Goal: Task Accomplishment & Management: Use online tool/utility

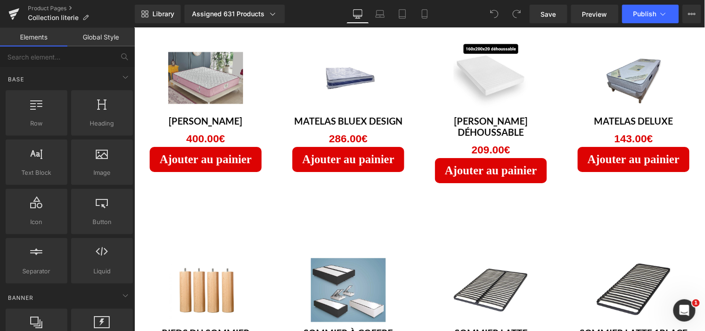
scroll to position [752, 0]
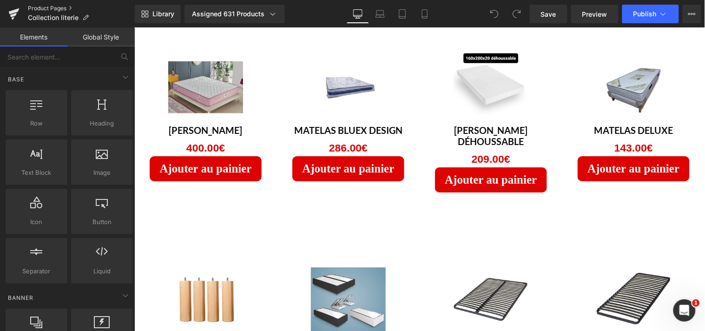
click at [46, 7] on link "Product Pages" at bounding box center [81, 8] width 107 height 7
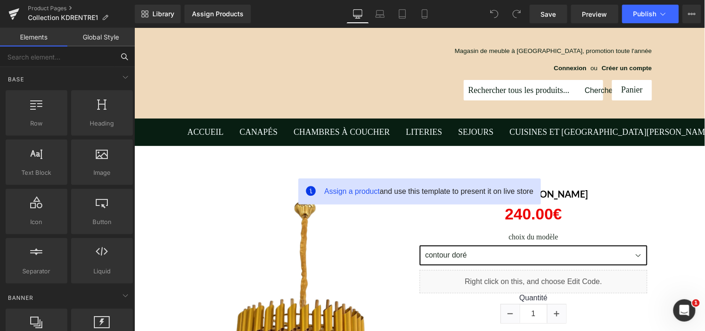
click at [57, 59] on input "text" at bounding box center [57, 56] width 114 height 20
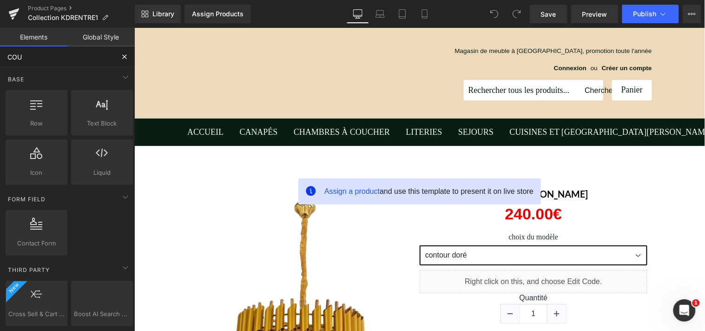
type input "COUN"
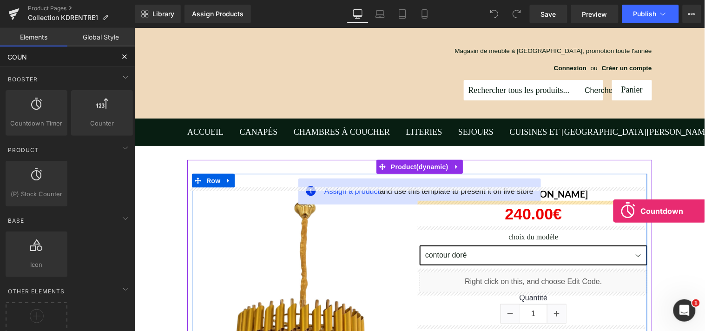
drag, startPoint x: 183, startPoint y: 145, endPoint x: 612, endPoint y: 210, distance: 434.6
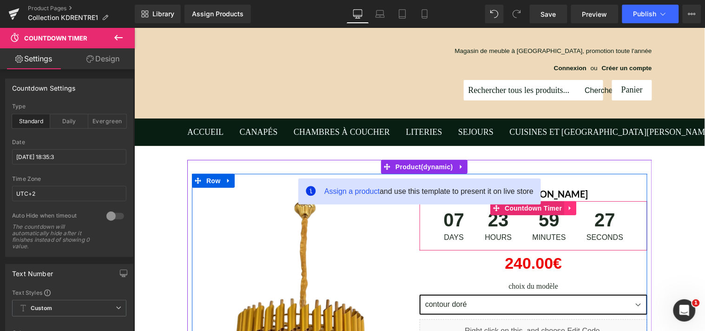
click at [567, 207] on icon at bounding box center [570, 207] width 7 height 7
click at [573, 207] on icon at bounding box center [576, 207] width 7 height 7
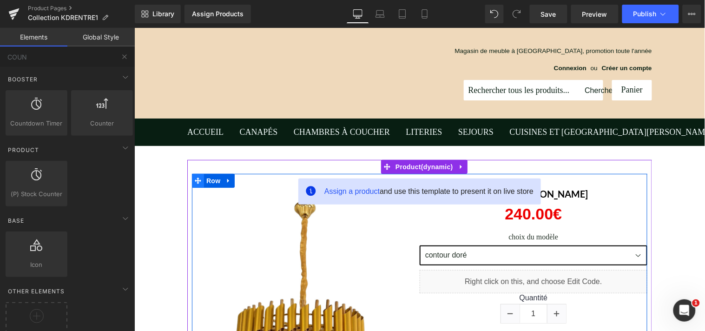
click at [195, 178] on icon at bounding box center [197, 180] width 7 height 7
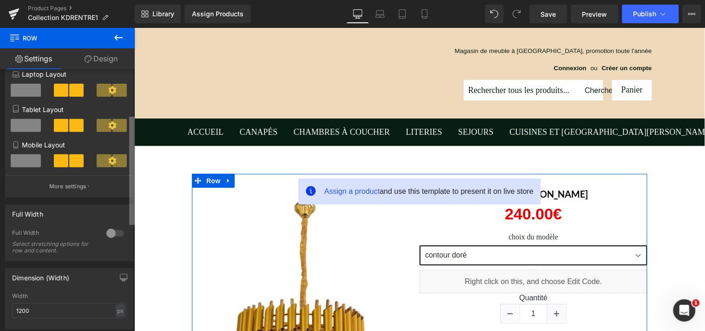
scroll to position [124, 0]
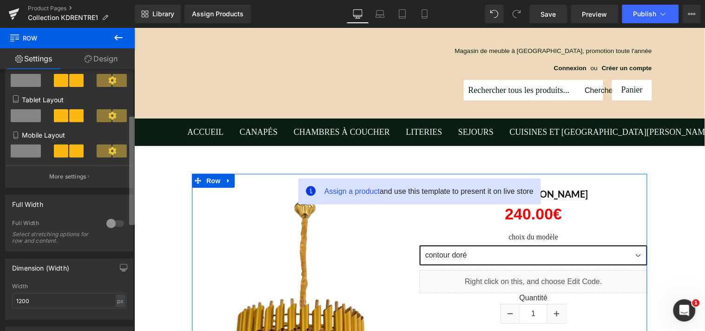
click at [133, 182] on b at bounding box center [132, 171] width 6 height 108
click at [111, 225] on div at bounding box center [115, 223] width 22 height 15
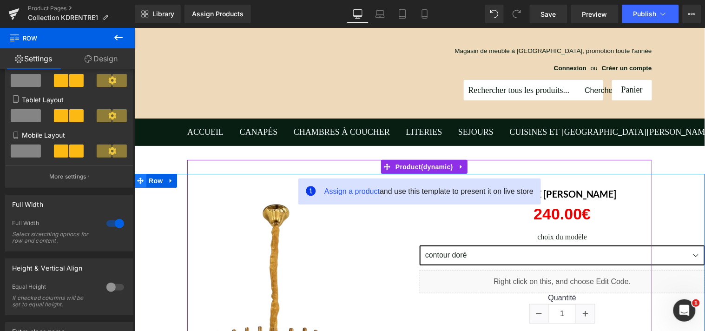
click at [140, 181] on span at bounding box center [140, 180] width 12 height 14
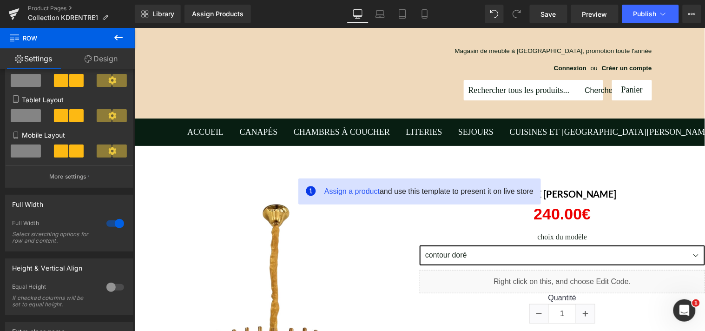
click at [119, 38] on icon at bounding box center [118, 37] width 11 height 11
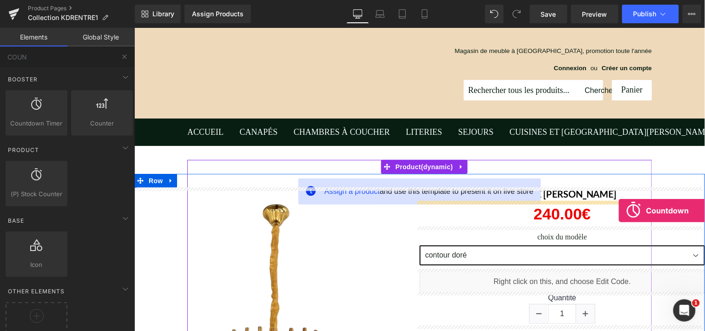
drag, startPoint x: 168, startPoint y: 148, endPoint x: 618, endPoint y: 210, distance: 454.3
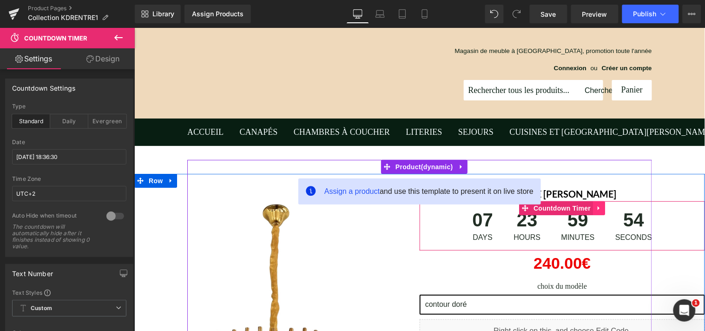
click at [596, 208] on icon at bounding box center [598, 207] width 7 height 7
click at [601, 208] on icon at bounding box center [604, 207] width 7 height 7
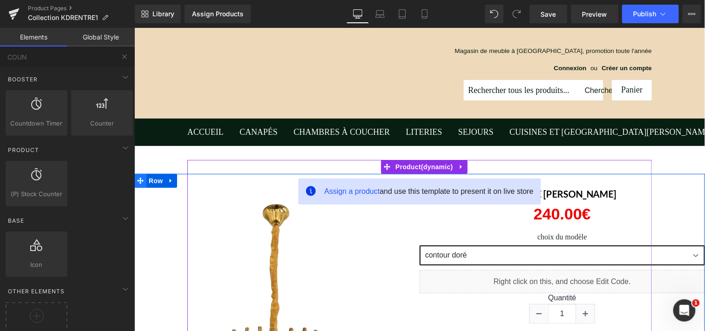
click at [137, 177] on icon at bounding box center [140, 179] width 7 height 7
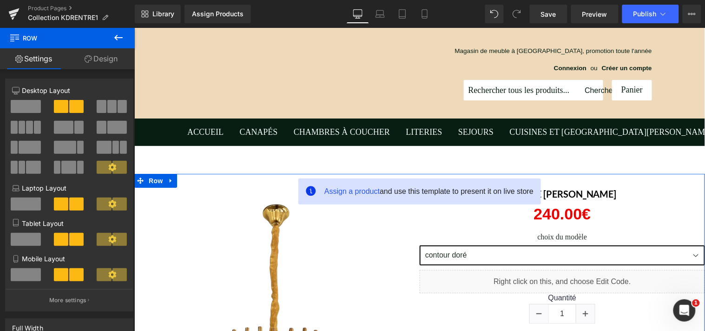
click at [98, 59] on link "Design" at bounding box center [100, 58] width 67 height 21
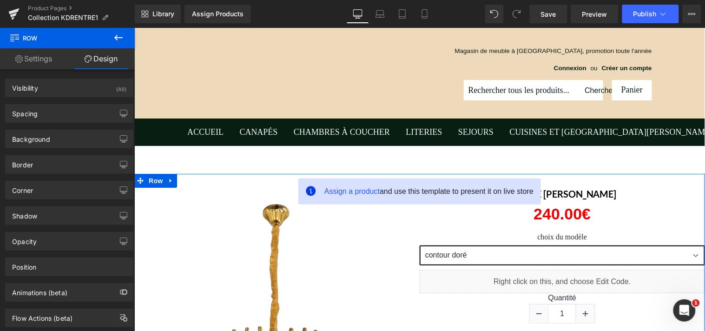
click at [49, 58] on link "Settings" at bounding box center [33, 58] width 67 height 21
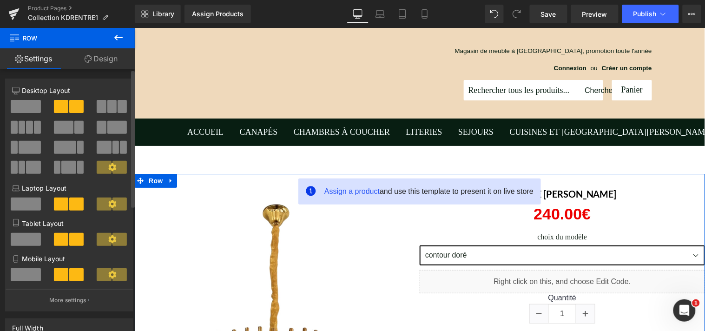
click at [112, 104] on span at bounding box center [111, 106] width 9 height 13
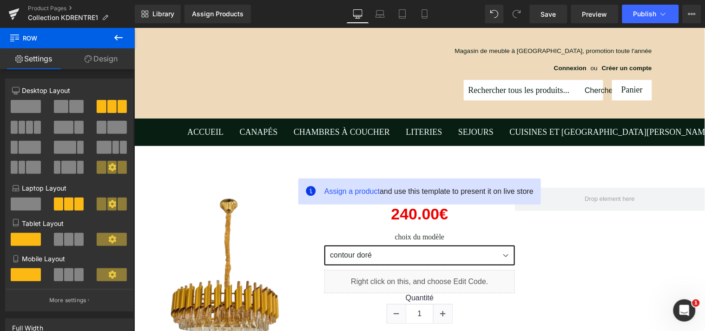
click at [113, 32] on icon at bounding box center [118, 37] width 11 height 11
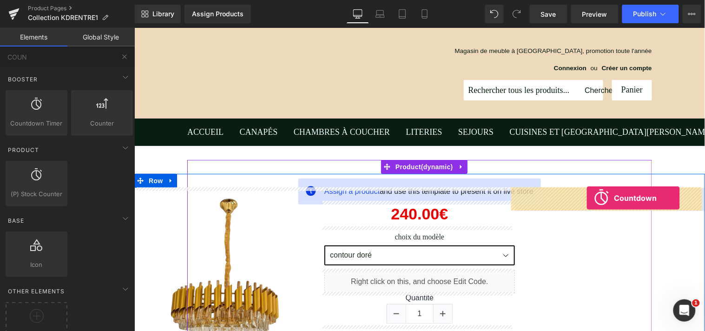
drag, startPoint x: 174, startPoint y: 144, endPoint x: 586, endPoint y: 197, distance: 415.4
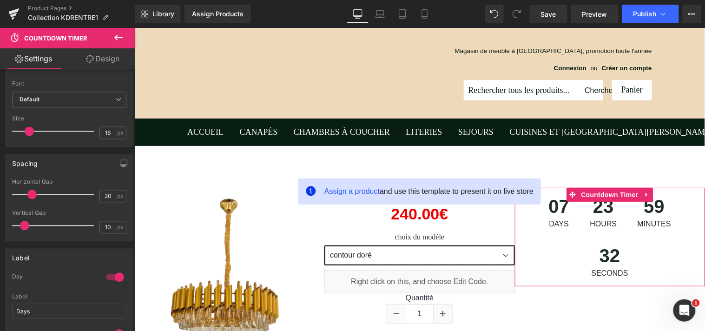
scroll to position [459, 0]
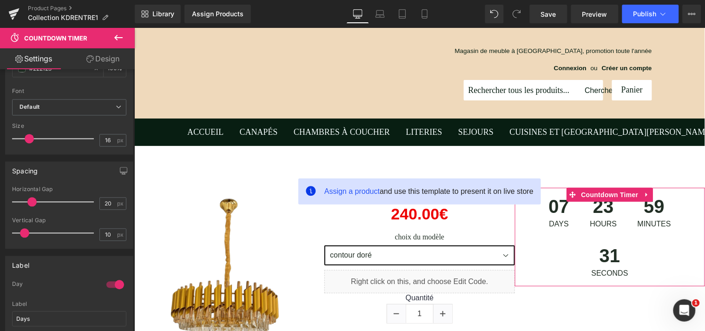
click at [124, 208] on div "Countdown Settings standard Type Standard Daily Evergreen [DATE] 18:37:14 Date …" at bounding box center [67, 202] width 135 height 266
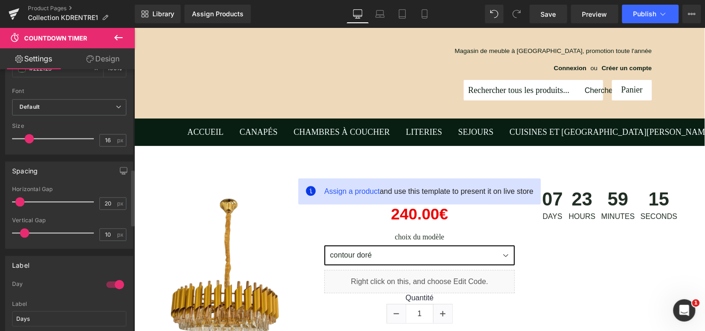
drag, startPoint x: 31, startPoint y: 202, endPoint x: 20, endPoint y: 206, distance: 12.2
click at [20, 206] on span at bounding box center [19, 201] width 9 height 9
click at [24, 230] on span at bounding box center [22, 233] width 9 height 9
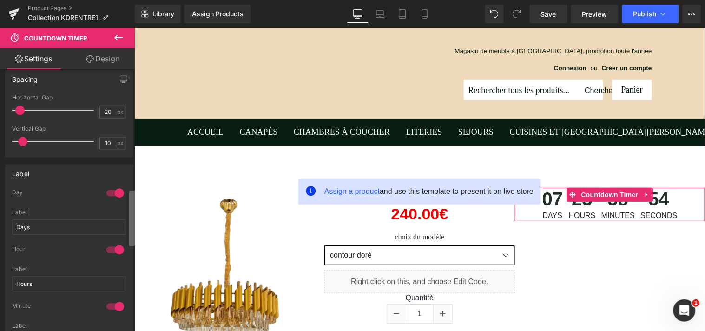
click at [132, 209] on b at bounding box center [132, 218] width 6 height 56
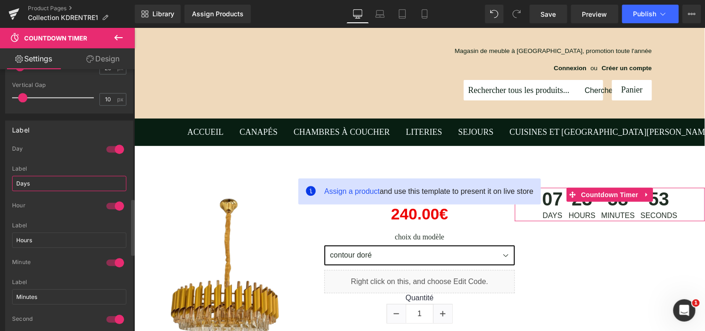
click at [38, 183] on input "Days" at bounding box center [69, 183] width 114 height 15
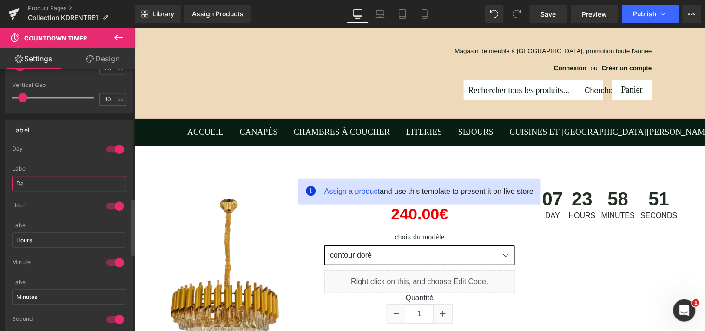
type input "D"
click at [22, 182] on input "JR(S" at bounding box center [69, 183] width 114 height 15
click at [28, 182] on input "Jr(S" at bounding box center [69, 183] width 114 height 15
type input "Jr(s)"
click at [35, 241] on input "Hours" at bounding box center [69, 239] width 114 height 15
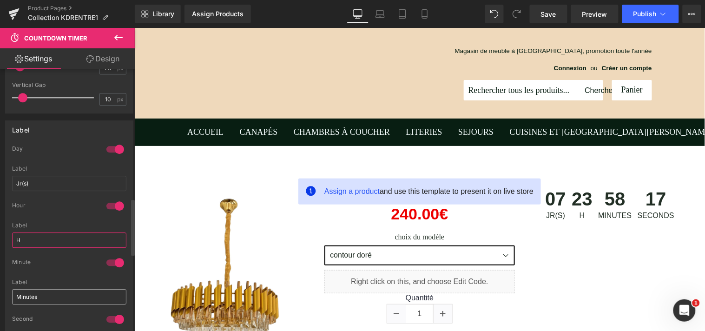
type input "H"
click at [44, 294] on input "Minutes" at bounding box center [69, 296] width 114 height 15
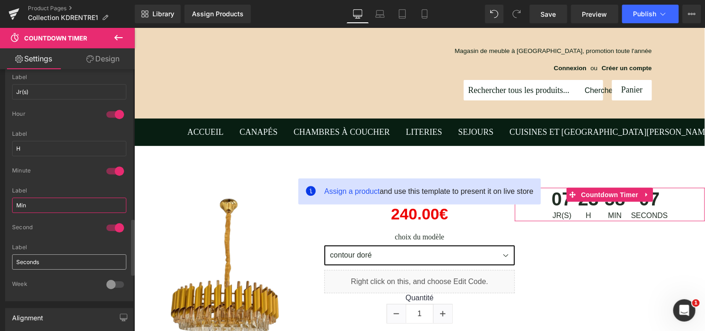
scroll to position [689, 0]
type input "Min"
click at [59, 255] on input "Seconds" at bounding box center [69, 258] width 114 height 15
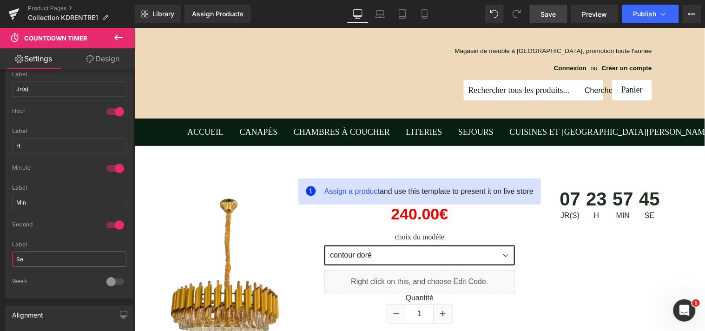
type input "Se"
click at [550, 11] on span "Save" at bounding box center [548, 14] width 15 height 10
click at [595, 14] on span "Preview" at bounding box center [594, 14] width 25 height 10
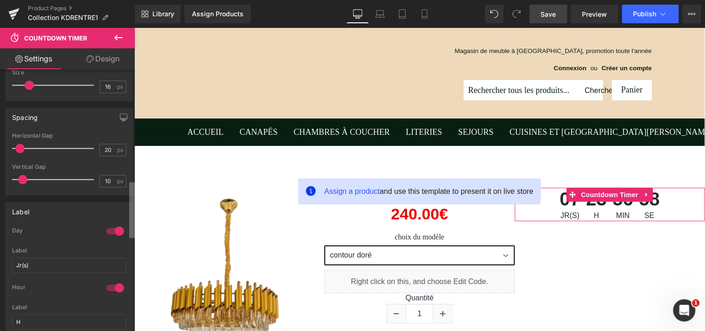
scroll to position [503, 0]
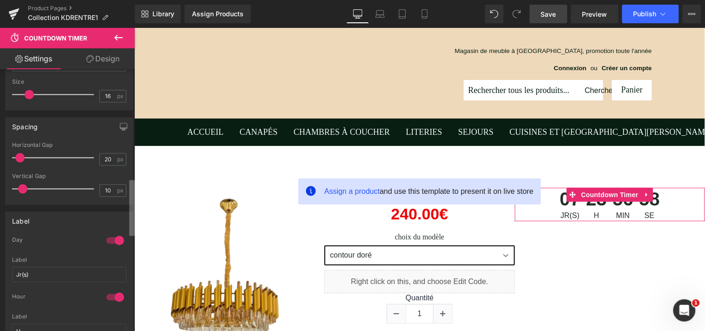
click at [128, 196] on div "Countdown Settings standard Type Standard Daily Evergreen [DATE] 18:37:14 Date …" at bounding box center [67, 202] width 135 height 266
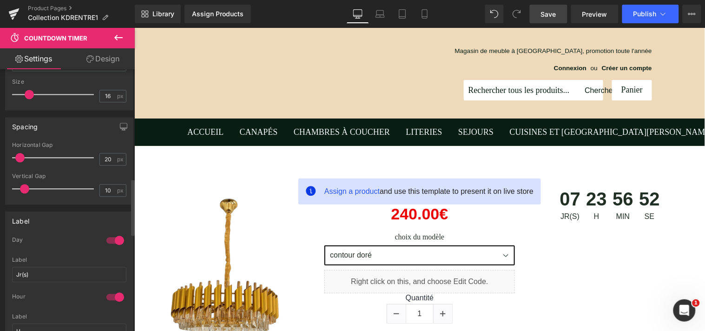
click at [25, 189] on span at bounding box center [24, 188] width 9 height 9
click at [108, 59] on link "Design" at bounding box center [102, 58] width 67 height 21
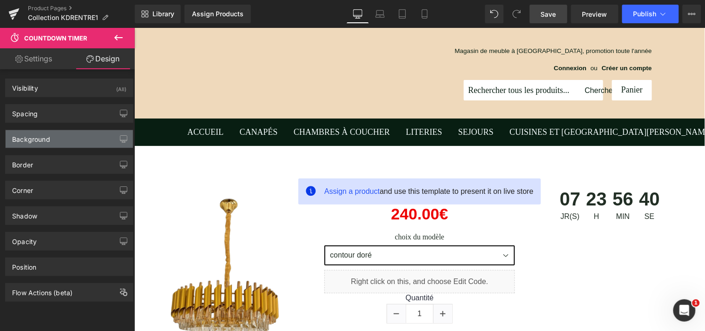
click at [61, 142] on div "Background" at bounding box center [69, 139] width 127 height 18
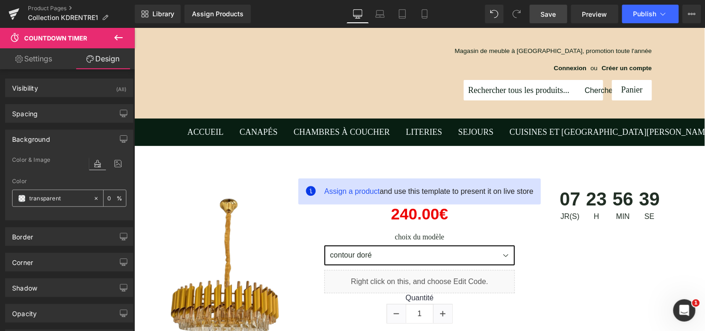
click at [65, 200] on input "transparent" at bounding box center [58, 198] width 59 height 10
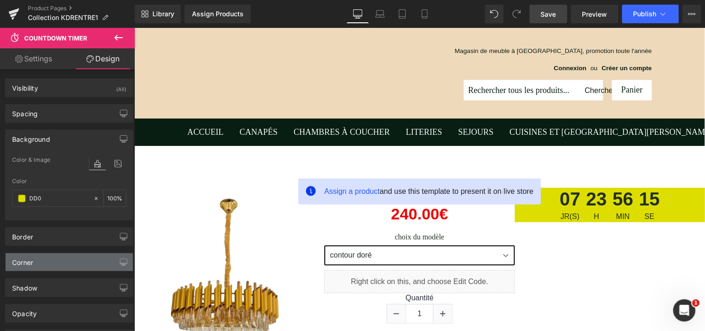
type input "DD0"
click at [58, 258] on div "Corner" at bounding box center [69, 262] width 127 height 18
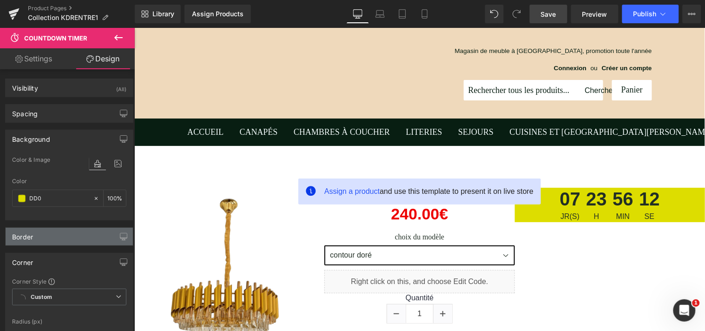
click at [86, 239] on div "Border" at bounding box center [69, 237] width 127 height 18
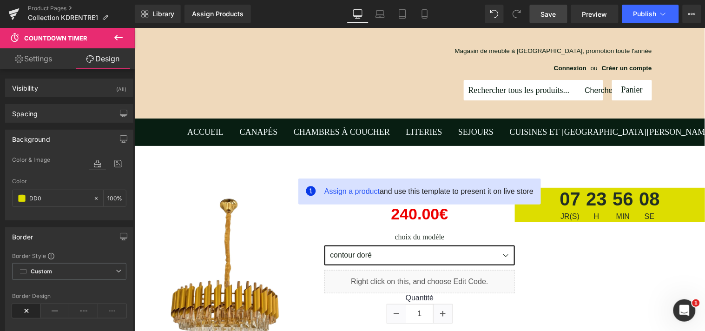
click at [85, 235] on div "Border" at bounding box center [69, 237] width 127 height 18
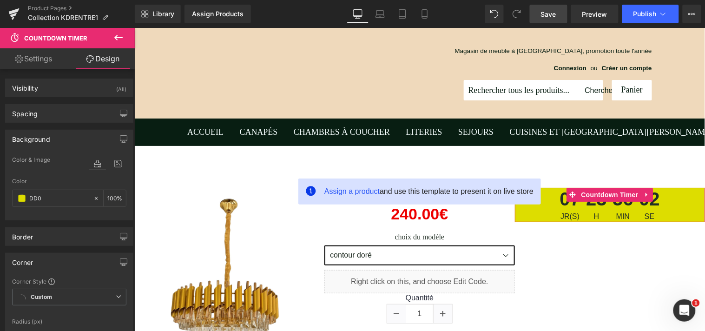
click at [36, 57] on link "Settings" at bounding box center [33, 58] width 67 height 21
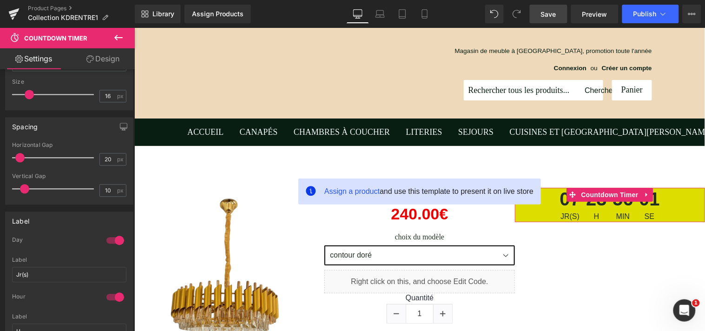
click at [110, 56] on link "Design" at bounding box center [102, 58] width 67 height 21
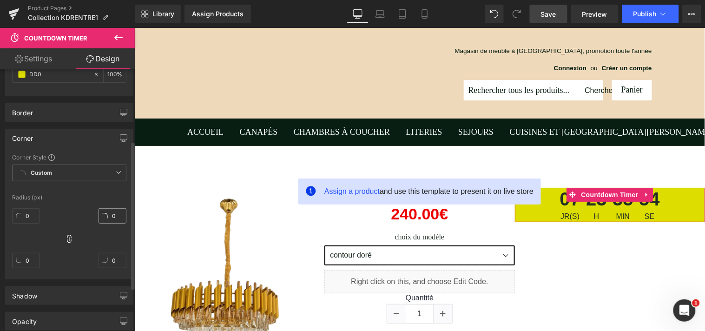
scroll to position [128, 0]
click at [105, 212] on input "0" at bounding box center [112, 211] width 28 height 15
type input "20"
click at [51, 58] on link "Settings" at bounding box center [33, 58] width 67 height 21
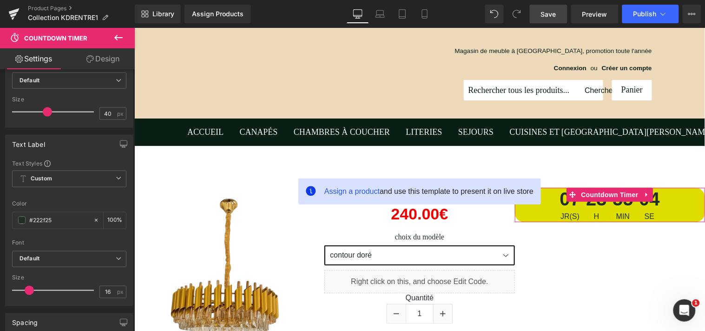
scroll to position [305, 0]
click at [128, 159] on div "Countdown Settings standard Type Standard Daily Evergreen [DATE] 18:37:14 Date …" at bounding box center [67, 202] width 135 height 266
click at [116, 180] on icon at bounding box center [119, 181] width 6 height 6
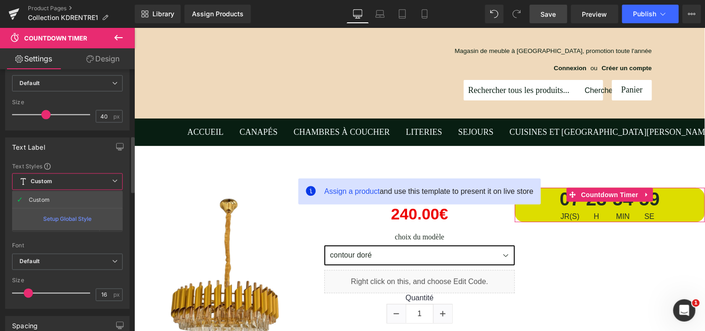
click at [115, 180] on icon at bounding box center [115, 181] width 6 height 6
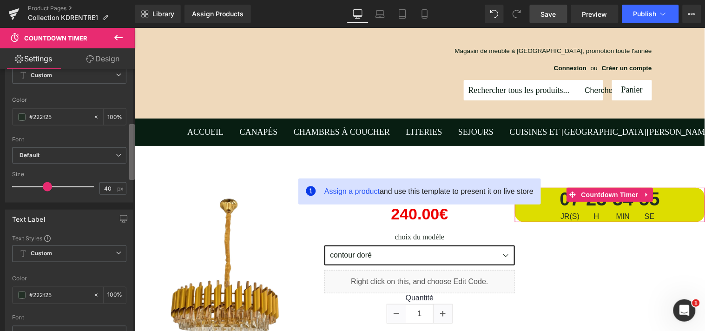
scroll to position [208, 0]
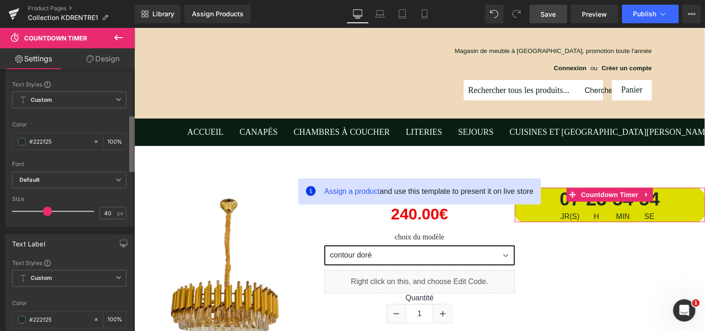
click at [131, 167] on b at bounding box center [132, 144] width 6 height 56
click at [118, 179] on span "Default" at bounding box center [69, 180] width 114 height 16
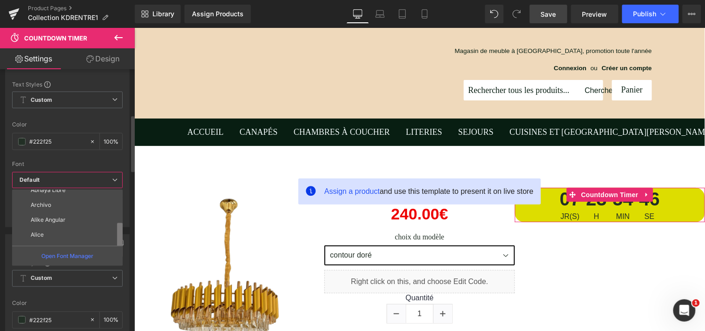
scroll to position [63, 0]
click at [118, 235] on b at bounding box center [120, 245] width 6 height 34
click at [98, 237] on li "Arial" at bounding box center [69, 240] width 115 height 15
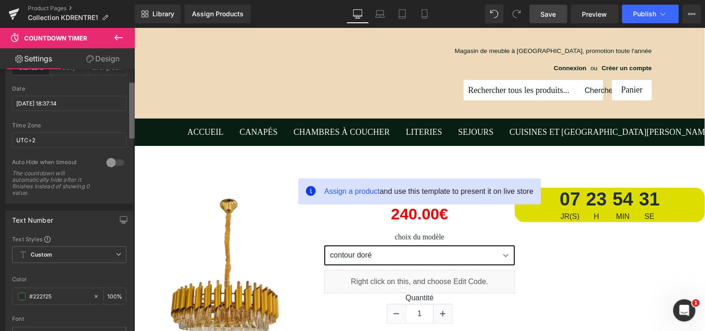
scroll to position [49, 0]
click at [129, 99] on b at bounding box center [132, 110] width 6 height 56
click at [105, 165] on div at bounding box center [115, 167] width 22 height 15
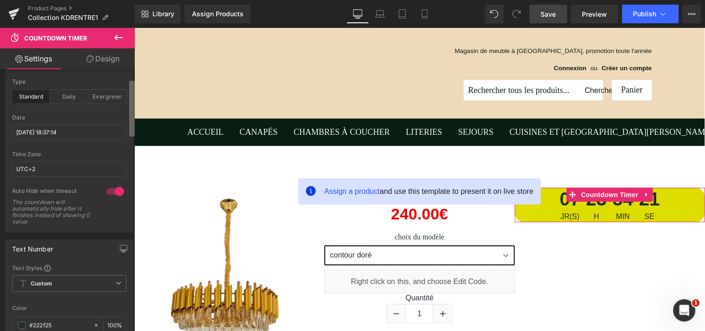
scroll to position [0, 0]
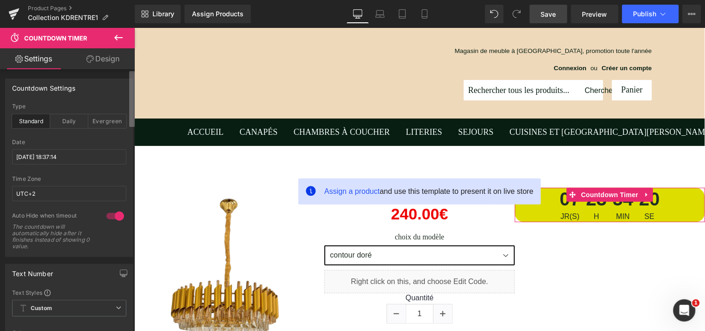
click at [131, 99] on b at bounding box center [132, 99] width 6 height 56
click at [93, 122] on div "Evergreen" at bounding box center [107, 121] width 38 height 14
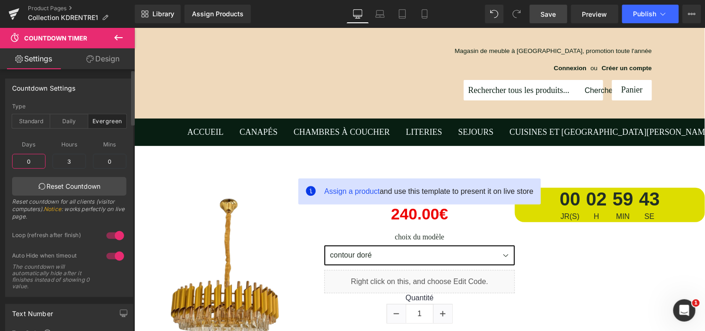
click at [37, 157] on input "0" at bounding box center [28, 161] width 33 height 15
type input "10"
click at [70, 161] on input "3" at bounding box center [68, 161] width 33 height 15
type input "6"
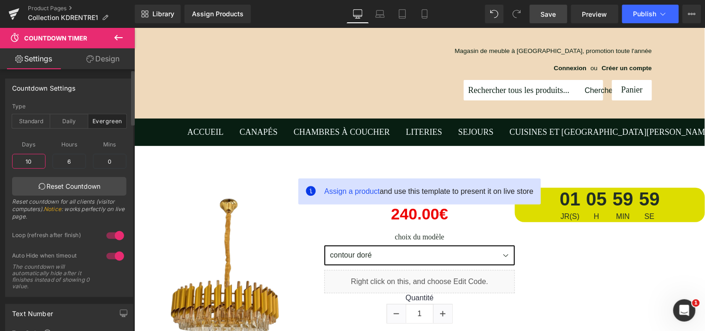
click at [36, 161] on input "10" at bounding box center [28, 161] width 33 height 15
type input "10"
click at [70, 159] on input "6" at bounding box center [68, 161] width 33 height 15
type input "12"
click at [31, 161] on input "10" at bounding box center [28, 161] width 33 height 15
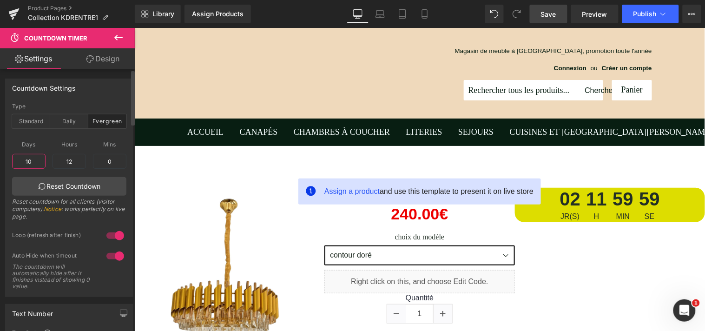
type input "2"
type input "1"
click at [28, 158] on input "19" at bounding box center [28, 161] width 33 height 15
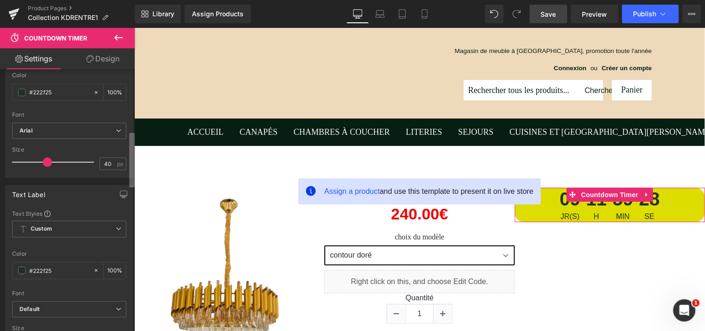
scroll to position [294, 0]
click at [127, 174] on div "Countdown Settings standard Type Standard Daily Evergreen [DATE] 18:37:14 Date …" at bounding box center [67, 202] width 135 height 266
type input "9"
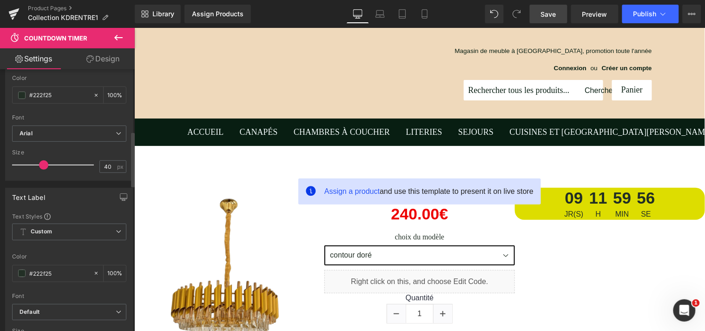
click at [43, 168] on span at bounding box center [43, 164] width 9 height 9
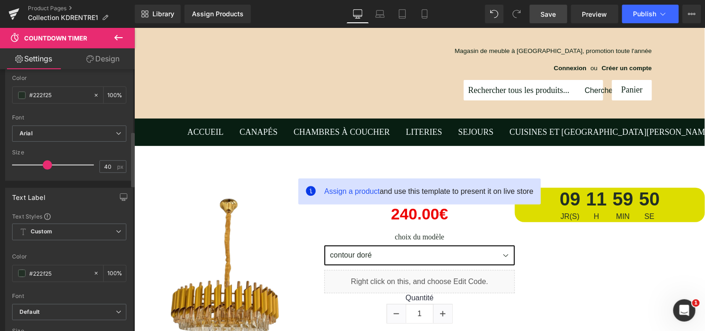
click at [46, 169] on div at bounding box center [55, 165] width 77 height 19
click at [113, 59] on link "Design" at bounding box center [102, 58] width 67 height 21
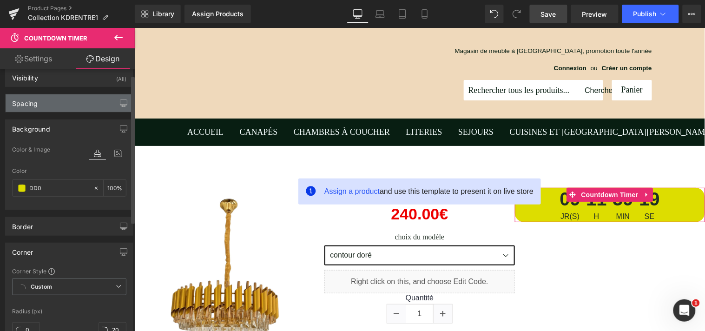
scroll to position [8, 0]
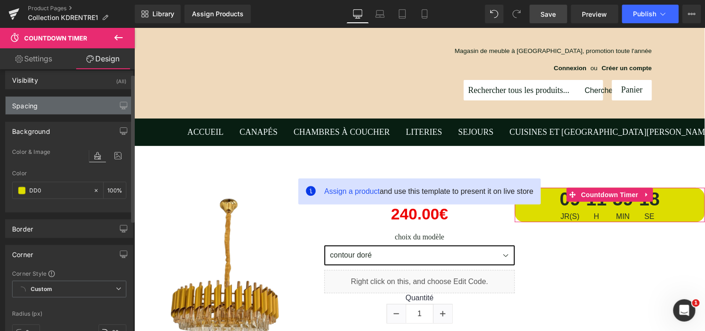
click at [91, 100] on div "Spacing" at bounding box center [69, 106] width 127 height 18
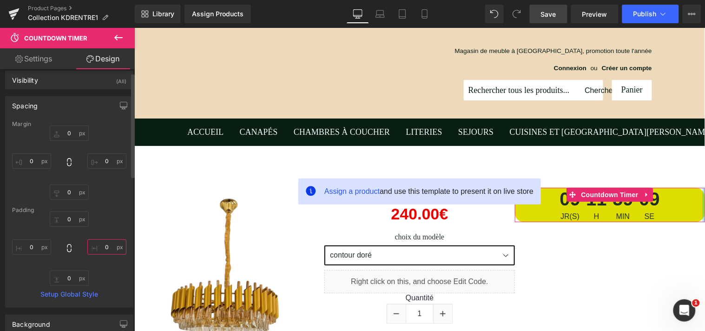
click at [105, 244] on input "0" at bounding box center [106, 246] width 39 height 15
type input "3"
click at [109, 161] on input "0" at bounding box center [106, 160] width 39 height 15
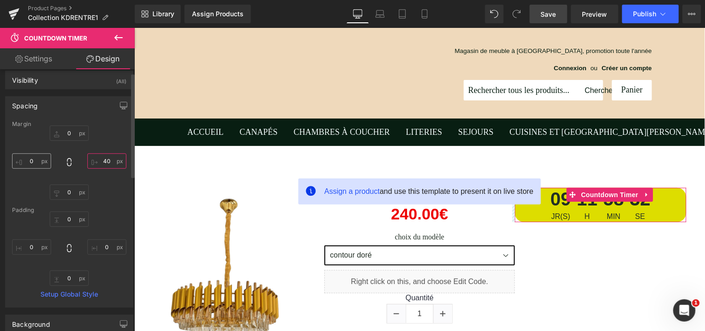
type input "40"
click at [38, 161] on input "0" at bounding box center [31, 160] width 39 height 15
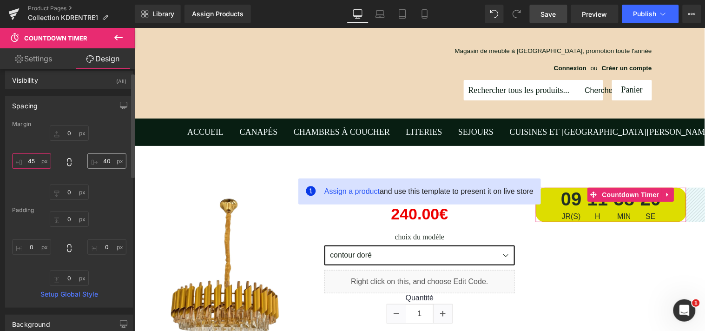
type input "45"
click at [108, 157] on input "40" at bounding box center [106, 160] width 39 height 15
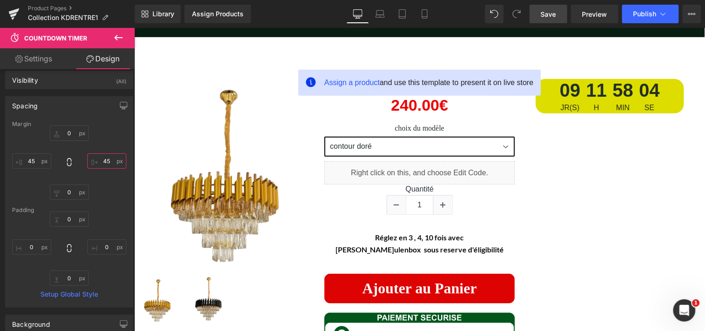
scroll to position [94, 0]
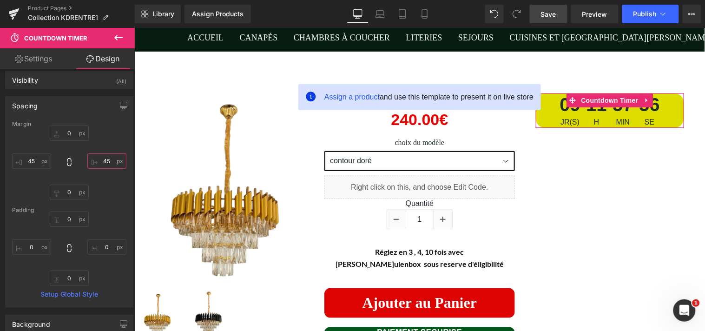
type input "45"
click at [45, 63] on link "Settings" at bounding box center [33, 58] width 67 height 21
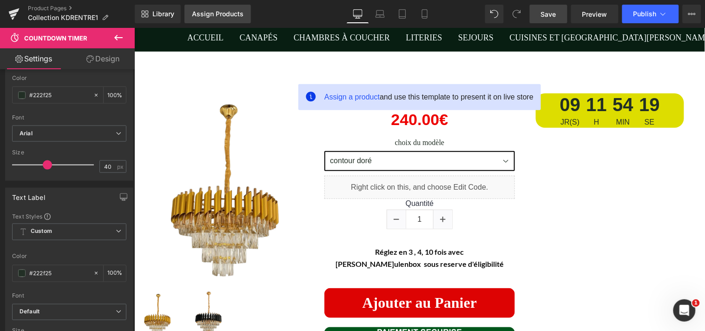
click at [202, 13] on div "Assign Products" at bounding box center [218, 13] width 52 height 7
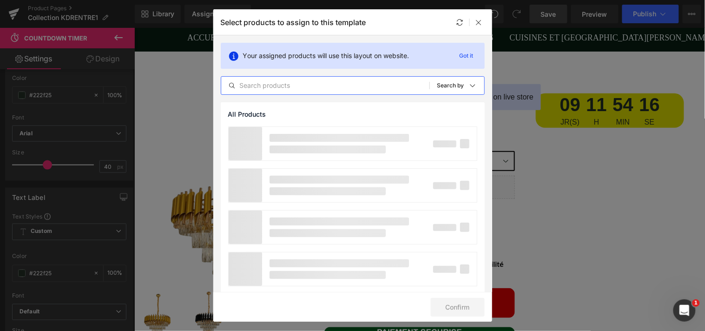
click at [267, 85] on input "text" at bounding box center [325, 85] width 208 height 11
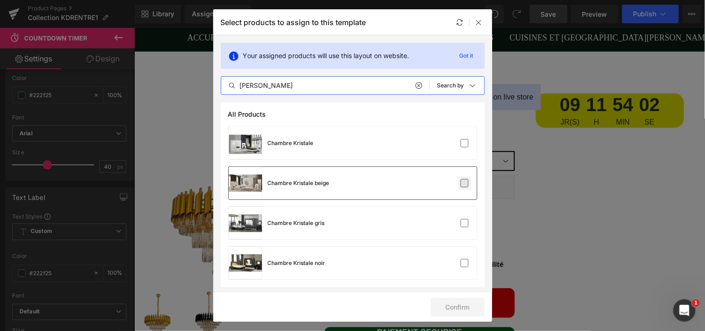
type input "[PERSON_NAME]"
click at [462, 184] on label at bounding box center [464, 183] width 8 height 8
click at [464, 183] on input "checkbox" at bounding box center [464, 183] width 0 height 0
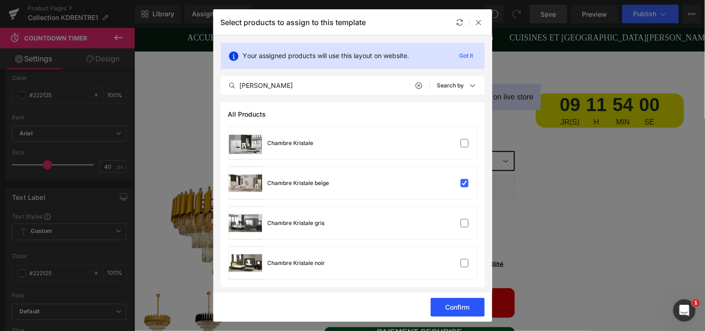
click at [460, 304] on button "Confirm" at bounding box center [458, 307] width 54 height 19
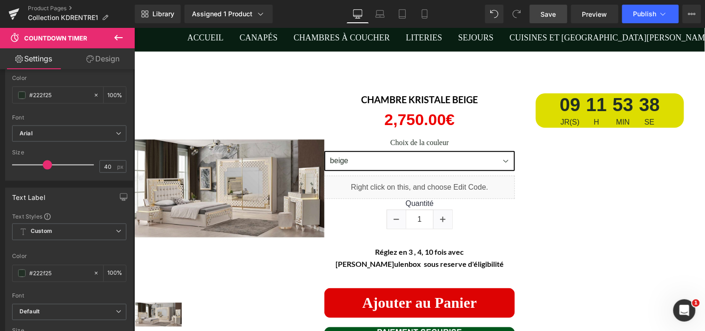
click at [118, 39] on icon at bounding box center [118, 37] width 11 height 11
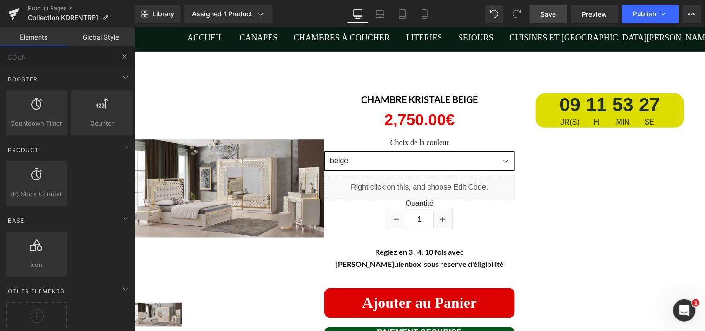
click at [68, 66] on div "COUN Base Row rows, columns, layouts, div Heading headings, titles, h1,h2,h3,h4…" at bounding box center [67, 199] width 135 height 307
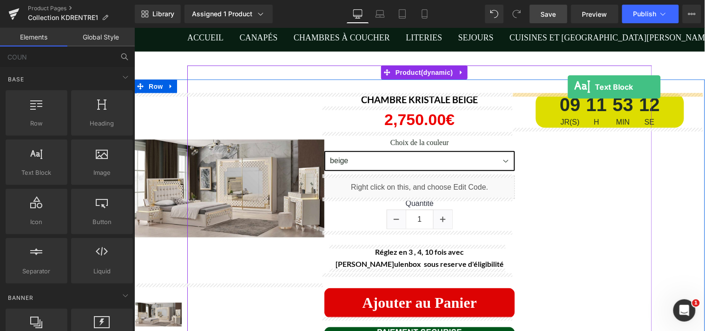
drag, startPoint x: 174, startPoint y: 187, endPoint x: 567, endPoint y: 86, distance: 405.8
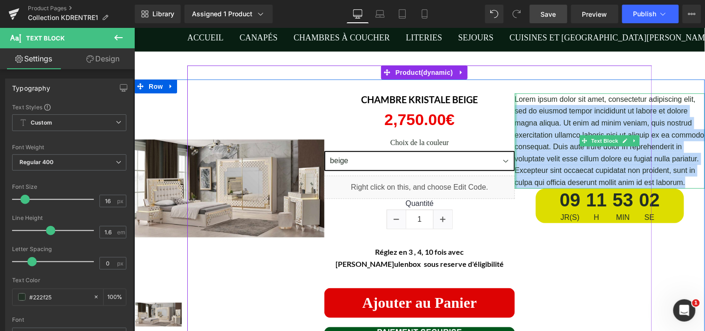
drag, startPoint x: 681, startPoint y: 178, endPoint x: 511, endPoint y: 113, distance: 182.4
click at [514, 113] on div "Lorem ipsum dolor sit amet, consectetur adipiscing elit, sed do eiusmod tempor …" at bounding box center [609, 140] width 190 height 95
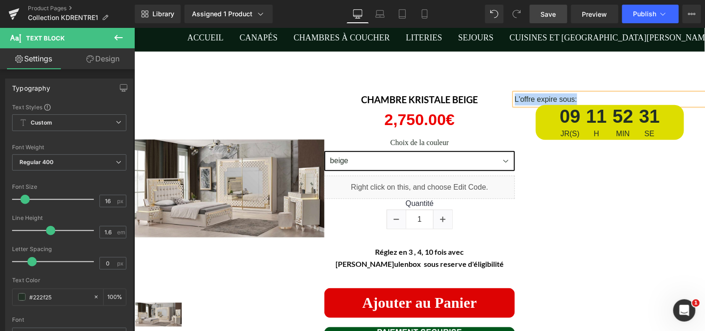
drag, startPoint x: 572, startPoint y: 95, endPoint x: 509, endPoint y: 98, distance: 62.3
click at [514, 98] on p "L'offre expire sous:" at bounding box center [609, 99] width 190 height 12
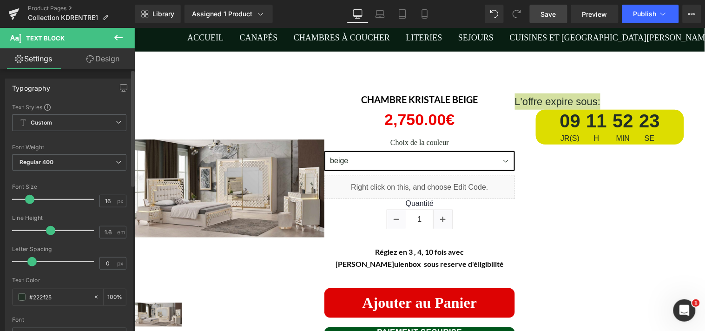
click at [32, 200] on span at bounding box center [29, 199] width 9 height 9
click at [111, 159] on span "Regular 400" at bounding box center [69, 162] width 114 height 16
drag, startPoint x: 123, startPoint y: 189, endPoint x: 122, endPoint y: 199, distance: 9.8
click at [122, 200] on div "Text Styles Custom Custom Setup Global Style Custom Setup Global Style Thin 100…" at bounding box center [69, 246] width 127 height 287
click at [118, 163] on icon at bounding box center [119, 162] width 6 height 6
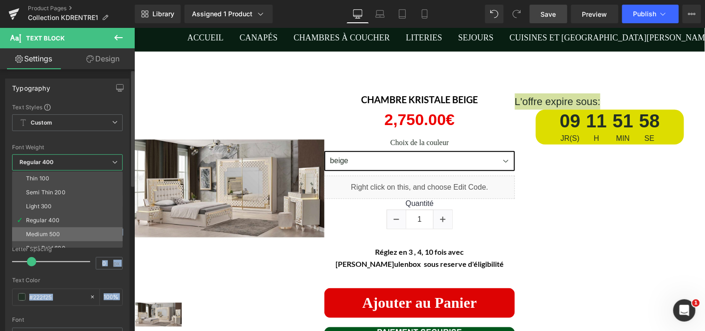
click at [115, 229] on li "Medium 500" at bounding box center [69, 234] width 115 height 14
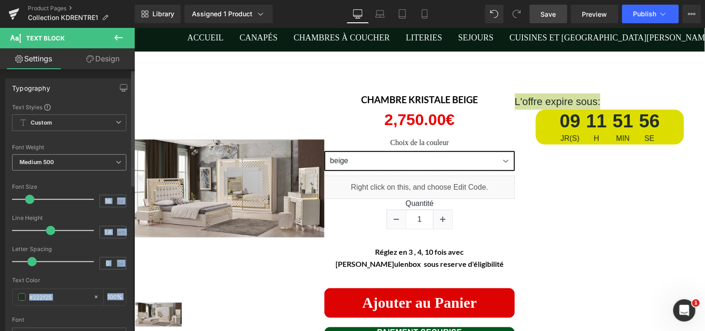
click at [116, 169] on span "Medium 500" at bounding box center [69, 162] width 114 height 16
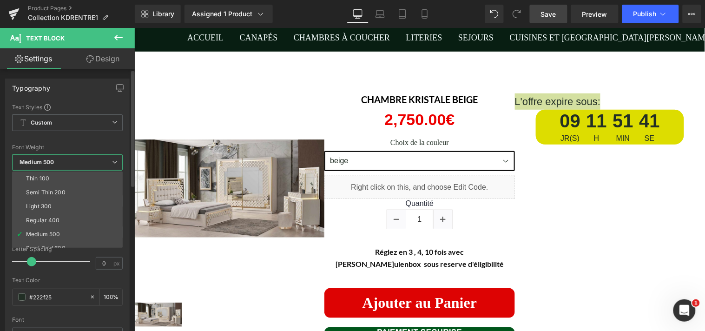
click at [130, 132] on div "Typography Text Styles Custom Custom Setup Global Style Custom Setup Global Sty…" at bounding box center [67, 231] width 135 height 319
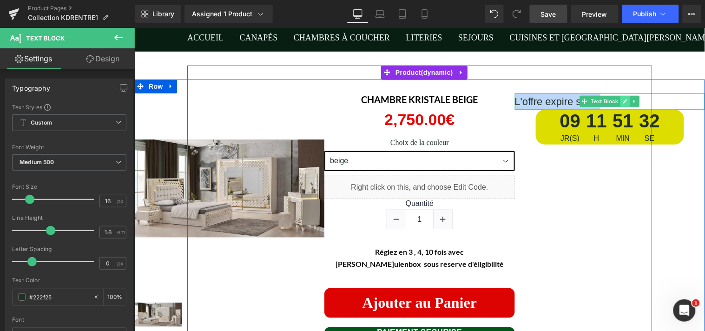
click at [622, 101] on icon at bounding box center [624, 101] width 5 height 6
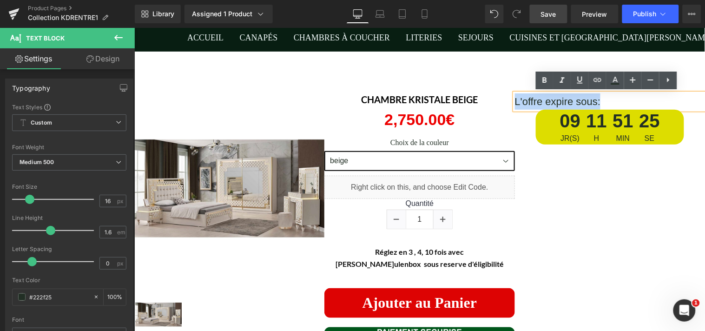
click at [595, 100] on p "L'offre expire sous:" at bounding box center [609, 101] width 190 height 16
drag, startPoint x: 595, startPoint y: 100, endPoint x: 512, endPoint y: 102, distance: 83.2
click at [514, 102] on p "L'offre expire sous:" at bounding box center [609, 101] width 190 height 16
click at [543, 80] on icon at bounding box center [544, 81] width 4 height 6
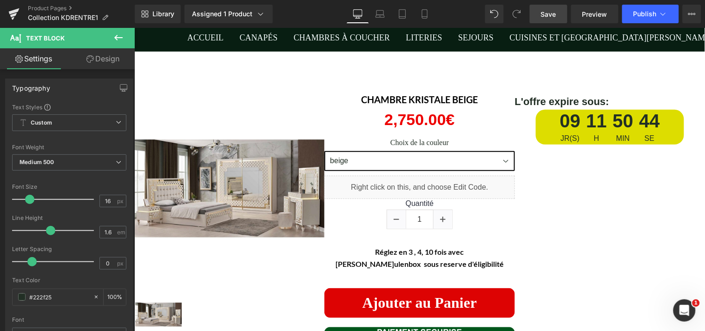
click at [124, 35] on icon at bounding box center [118, 37] width 11 height 11
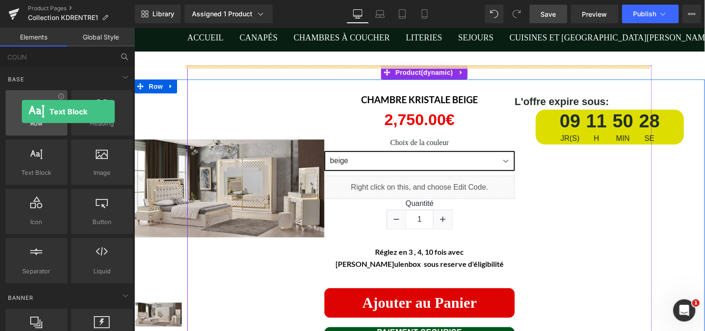
drag, startPoint x: 46, startPoint y: 163, endPoint x: 22, endPoint y: 111, distance: 57.2
click at [22, 111] on div "Row rows, columns, layouts, div Heading headings, titles, h1,h2,h3,h4,h5,h6 Tex…" at bounding box center [69, 186] width 131 height 197
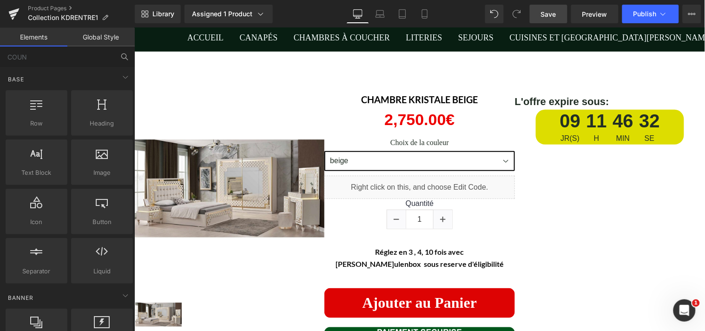
click at [549, 13] on span "Save" at bounding box center [548, 14] width 15 height 10
click at [38, 6] on link "Product Pages" at bounding box center [81, 8] width 107 height 7
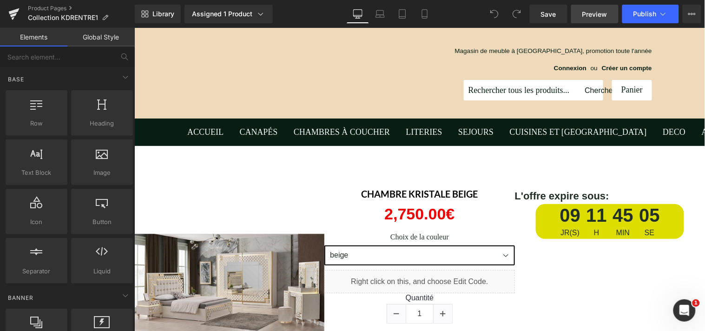
click at [588, 18] on span "Preview" at bounding box center [594, 14] width 25 height 10
click at [425, 13] on icon at bounding box center [424, 13] width 9 height 9
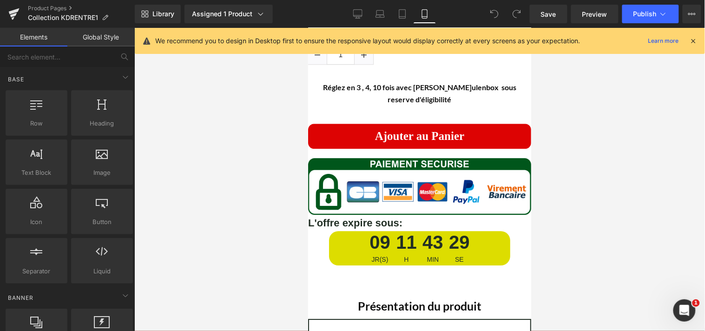
scroll to position [603, 0]
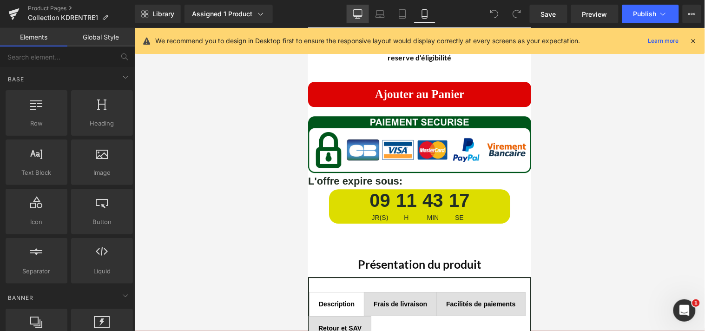
click at [359, 14] on icon at bounding box center [357, 13] width 9 height 9
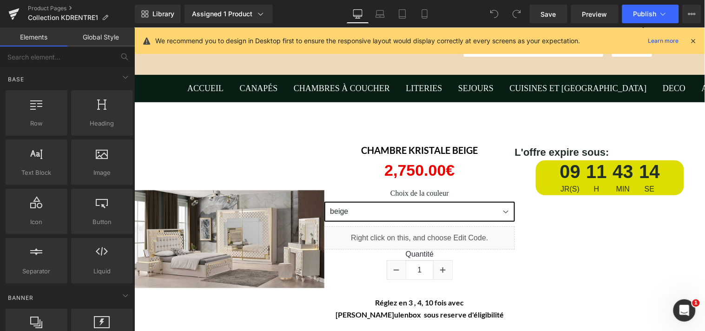
scroll to position [20, 0]
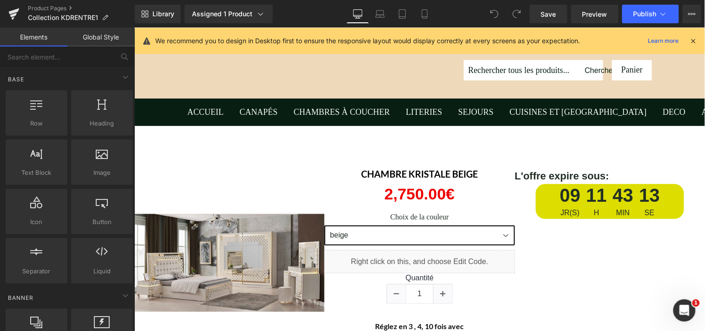
drag, startPoint x: 702, startPoint y: 125, endPoint x: 823, endPoint y: 79, distance: 130.2
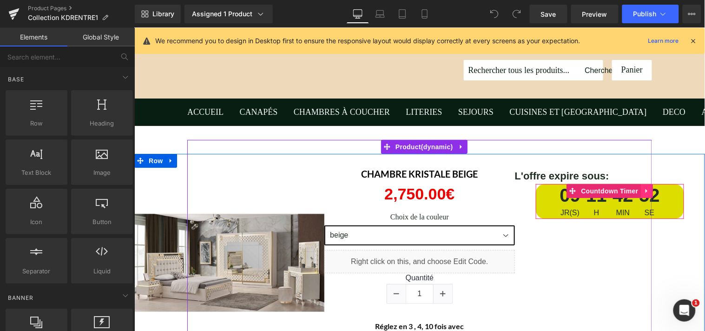
click at [643, 189] on icon at bounding box center [646, 190] width 7 height 7
click at [649, 190] on icon at bounding box center [652, 190] width 7 height 7
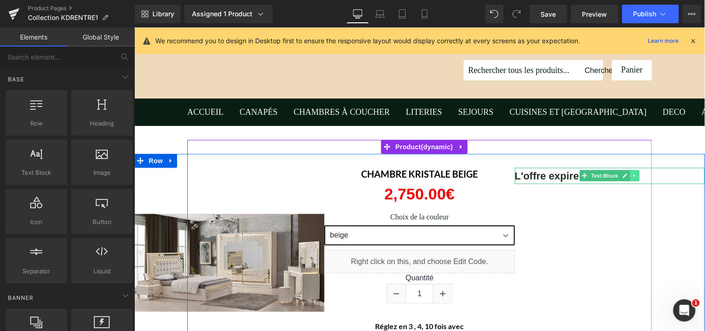
click at [629, 174] on link at bounding box center [634, 175] width 10 height 11
click at [636, 173] on icon at bounding box center [638, 175] width 5 height 5
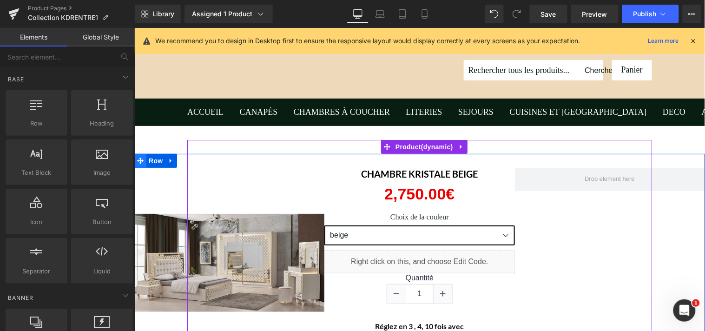
click at [139, 159] on span at bounding box center [140, 160] width 12 height 14
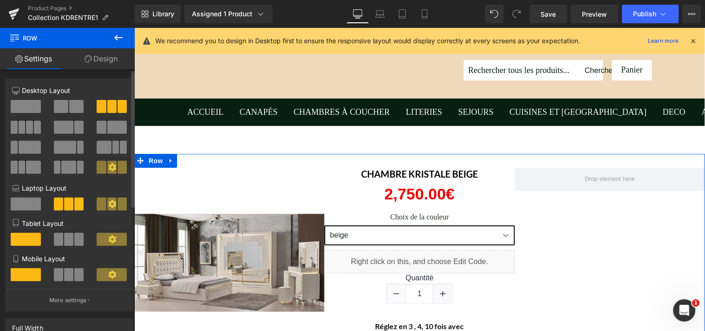
click at [76, 110] on span at bounding box center [76, 106] width 14 height 13
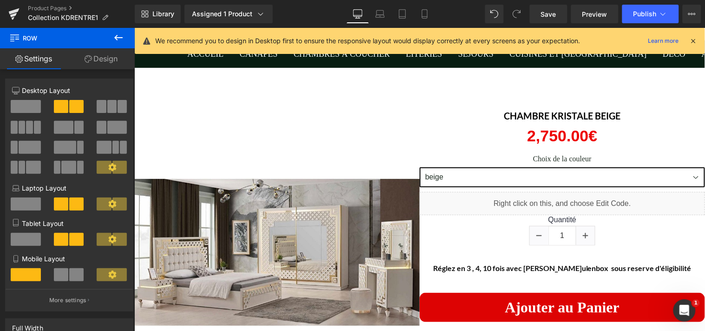
scroll to position [64, 0]
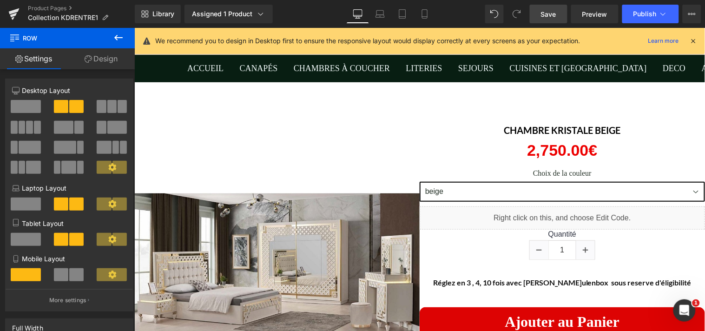
click at [553, 17] on span "Save" at bounding box center [548, 14] width 15 height 10
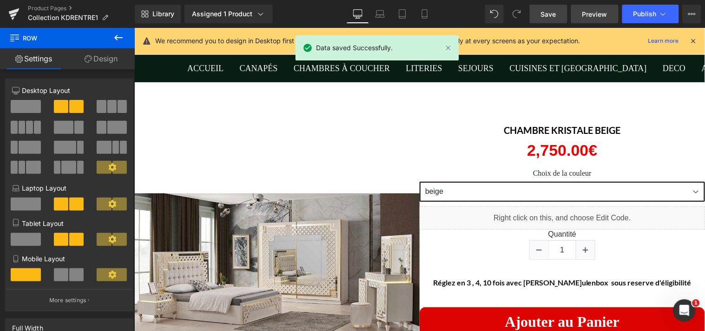
click at [588, 14] on span "Preview" at bounding box center [594, 14] width 25 height 10
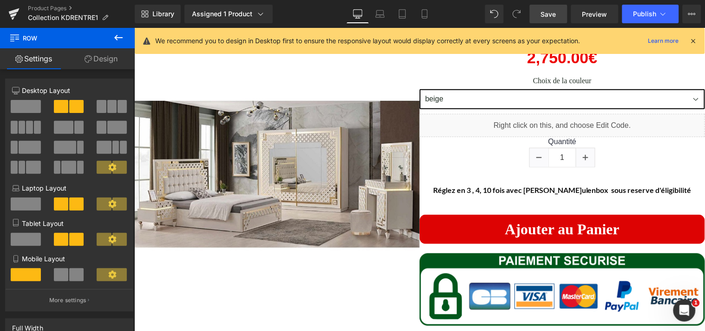
scroll to position [151, 0]
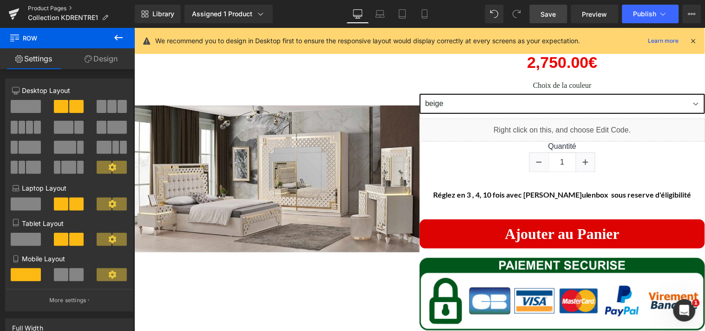
click at [29, 6] on link "Product Pages" at bounding box center [81, 8] width 107 height 7
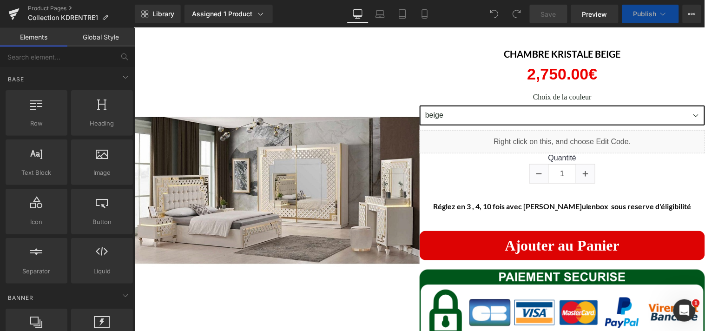
scroll to position [77, 0]
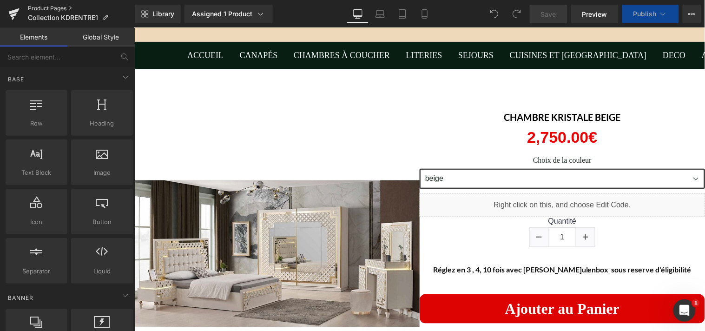
click at [38, 7] on link "Product Pages" at bounding box center [81, 8] width 107 height 7
